Goal: Transaction & Acquisition: Subscribe to service/newsletter

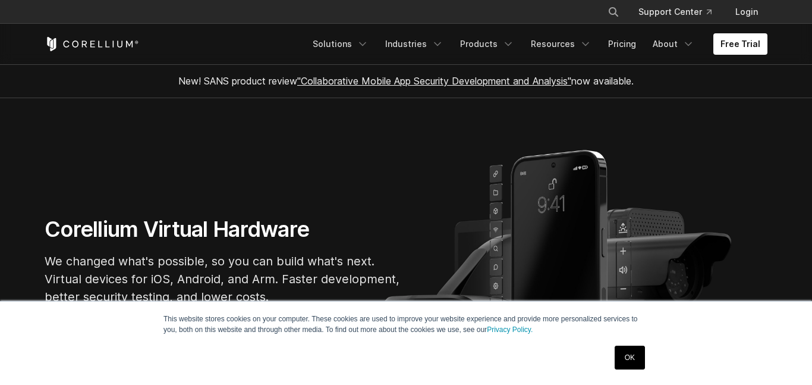
click at [626, 348] on link "OK" at bounding box center [630, 357] width 30 height 24
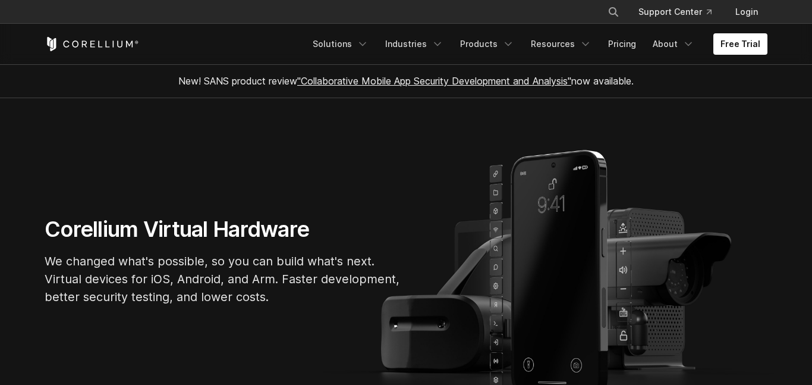
click at [716, 61] on div "Free Trial Solutions IoT" at bounding box center [406, 44] width 723 height 40
click at [728, 51] on link "Free Trial" at bounding box center [740, 43] width 54 height 21
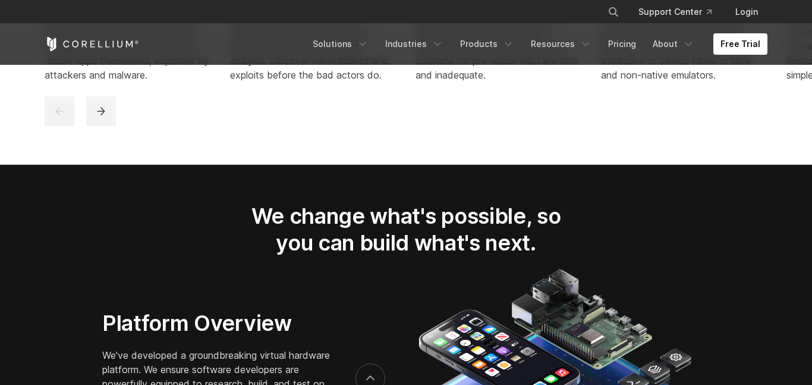
scroll to position [1630, 0]
